Goal: Information Seeking & Learning: Learn about a topic

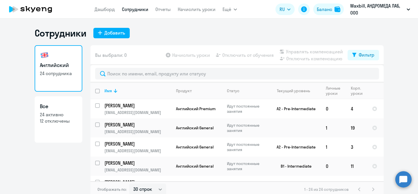
select select "30"
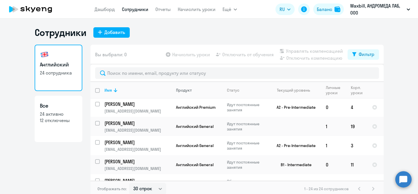
scroll to position [1, 0]
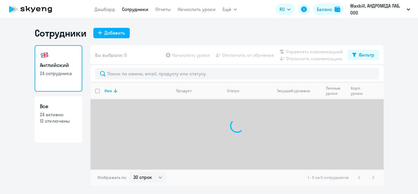
select select "30"
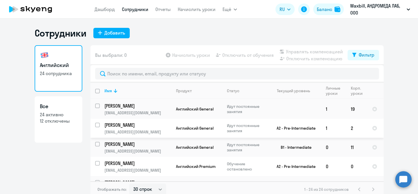
scroll to position [19, 0]
click at [239, 131] on p "Идут постоянные занятия" at bounding box center [247, 129] width 40 height 10
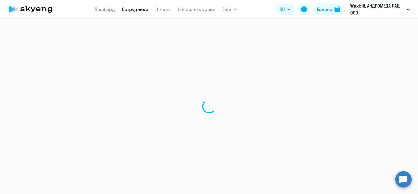
select select "english"
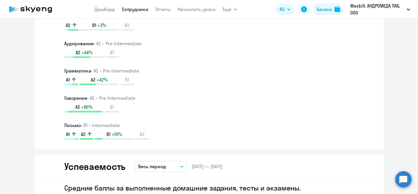
scroll to position [387, 0]
